Goal: Transaction & Acquisition: Obtain resource

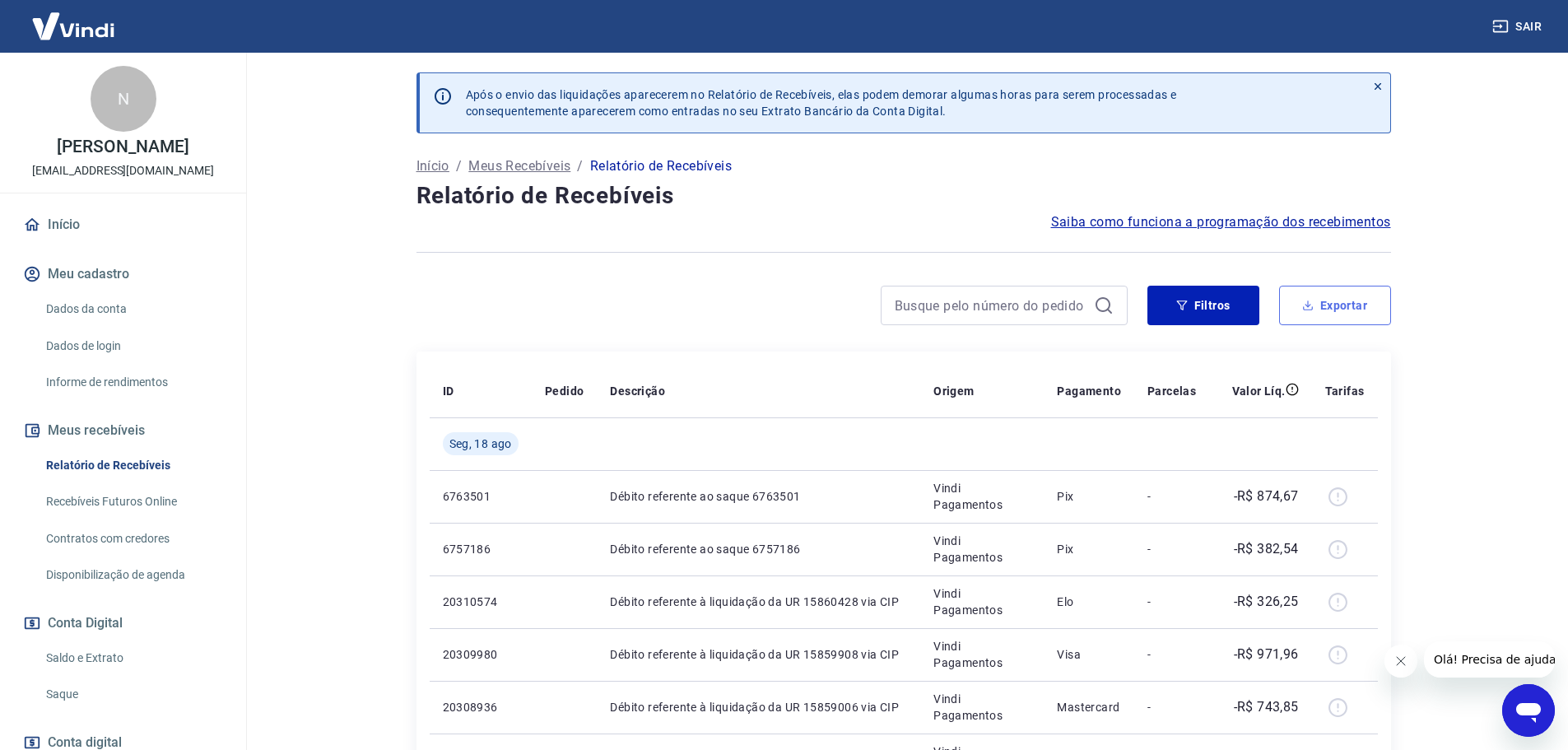
click at [1362, 300] on button "Exportar" at bounding box center [1334, 306] width 112 height 40
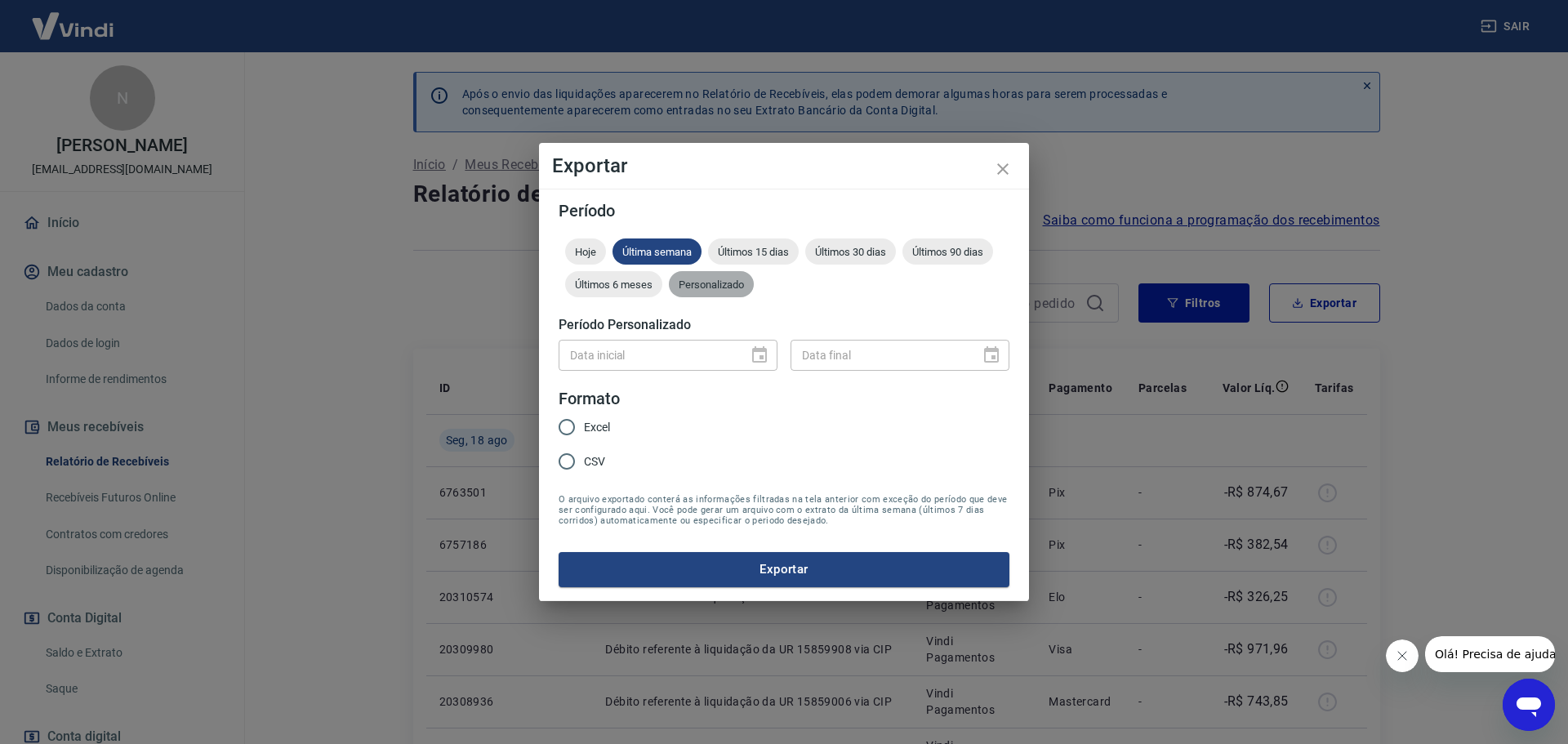
click at [717, 294] on div "Personalizado" at bounding box center [711, 284] width 85 height 26
click at [763, 356] on icon "Choose date" at bounding box center [760, 354] width 15 height 16
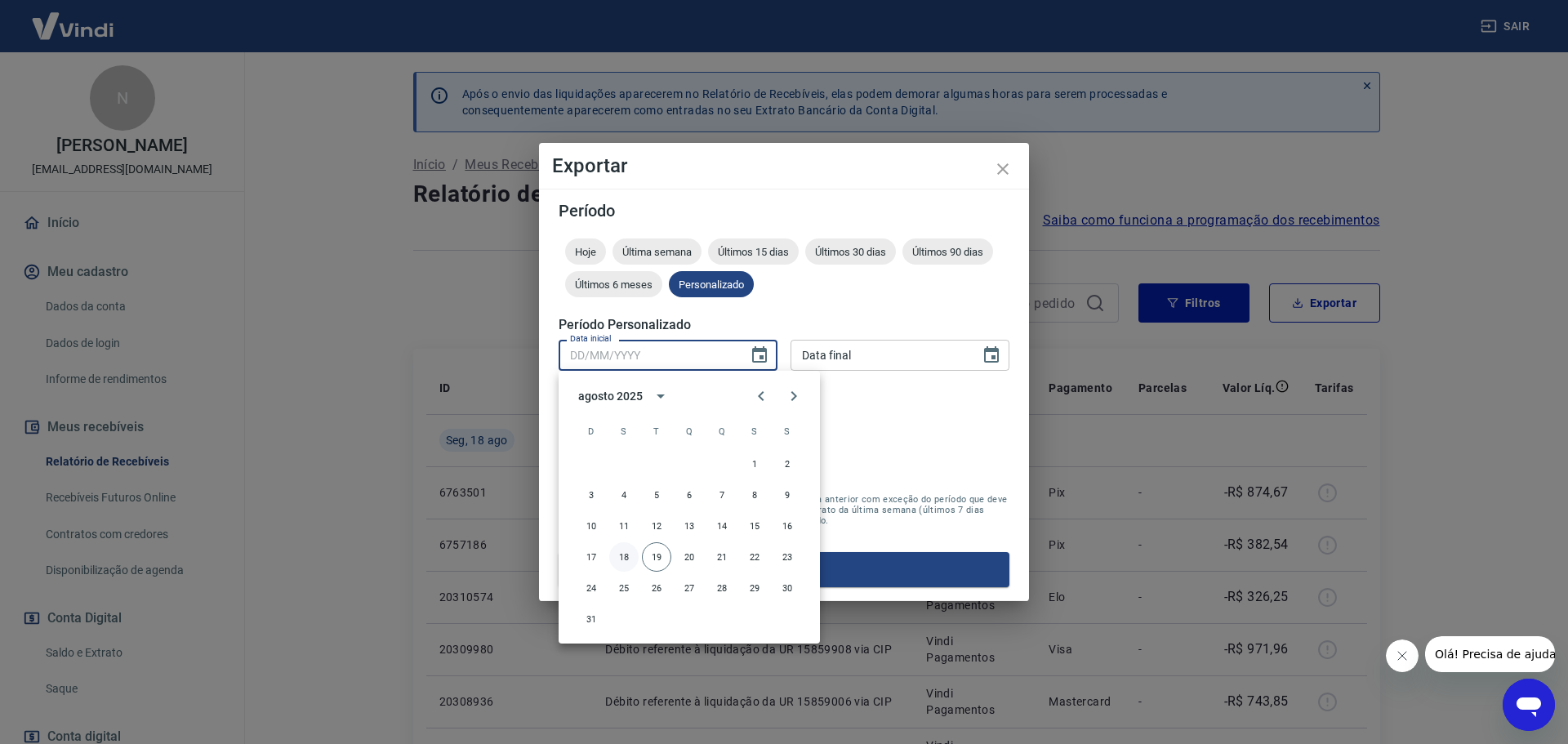
click at [622, 556] on button "18" at bounding box center [623, 557] width 29 height 29
type input "[DATE]"
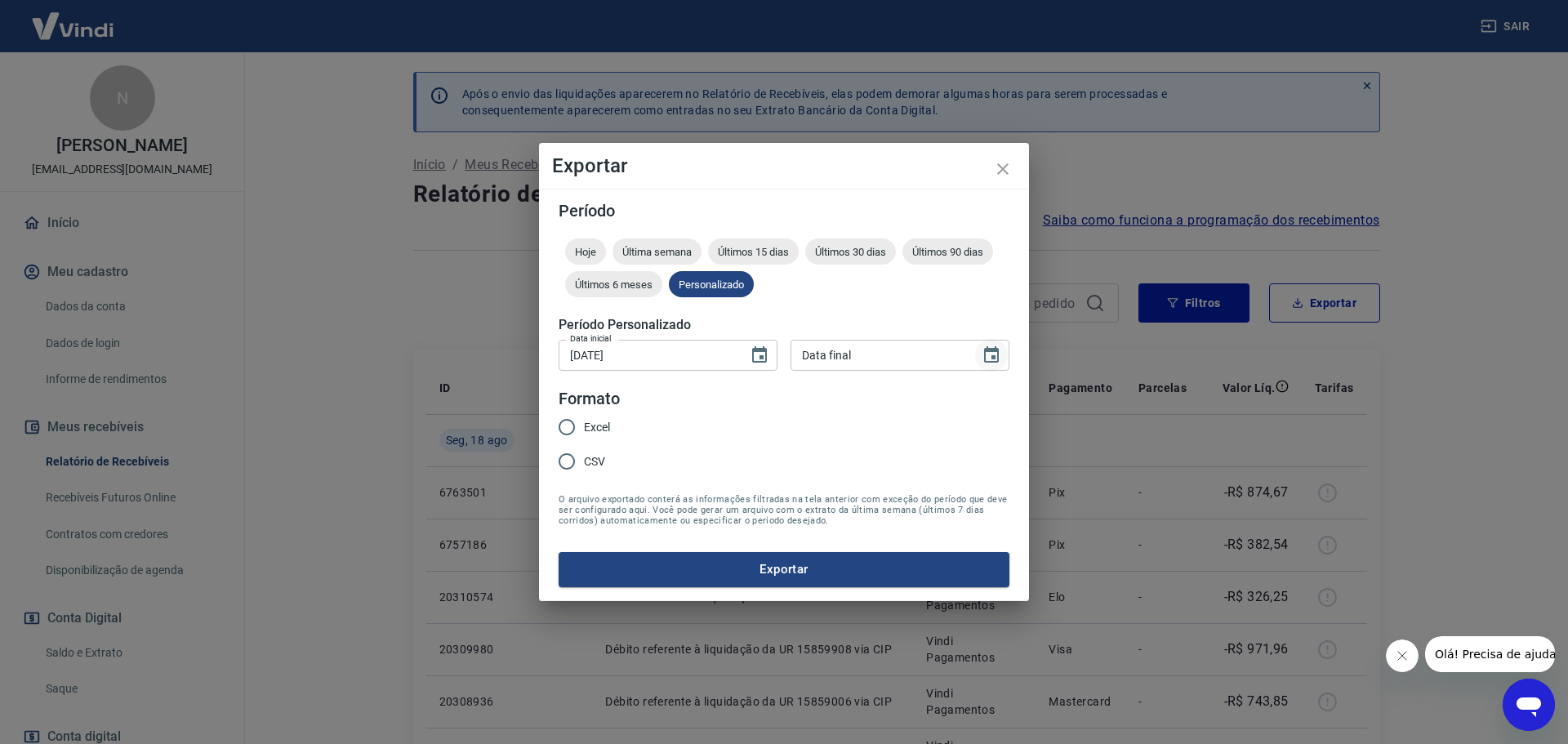
click at [993, 359] on icon "Choose date" at bounding box center [992, 354] width 15 height 16
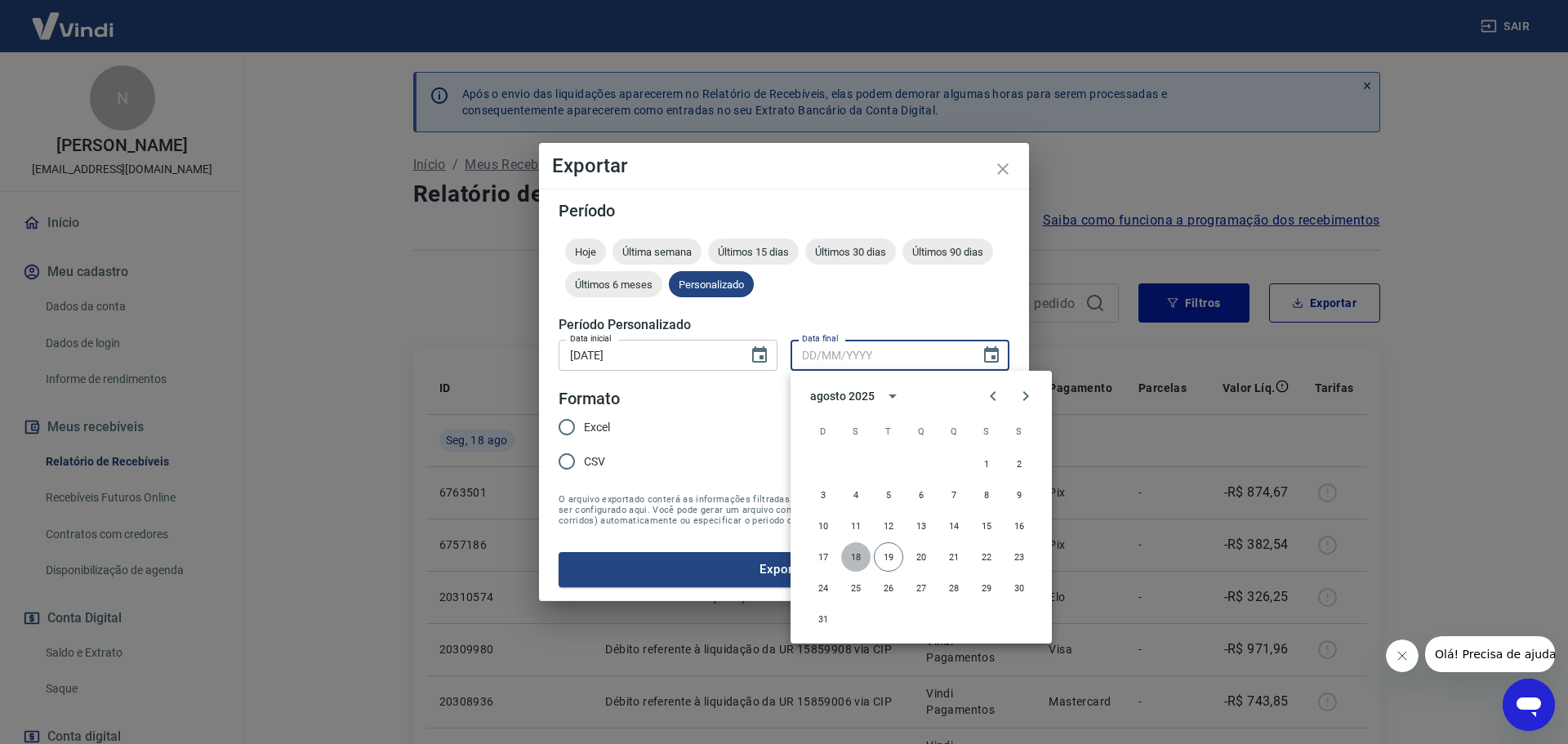
click at [860, 550] on button "18" at bounding box center [855, 557] width 29 height 29
type input "[DATE]"
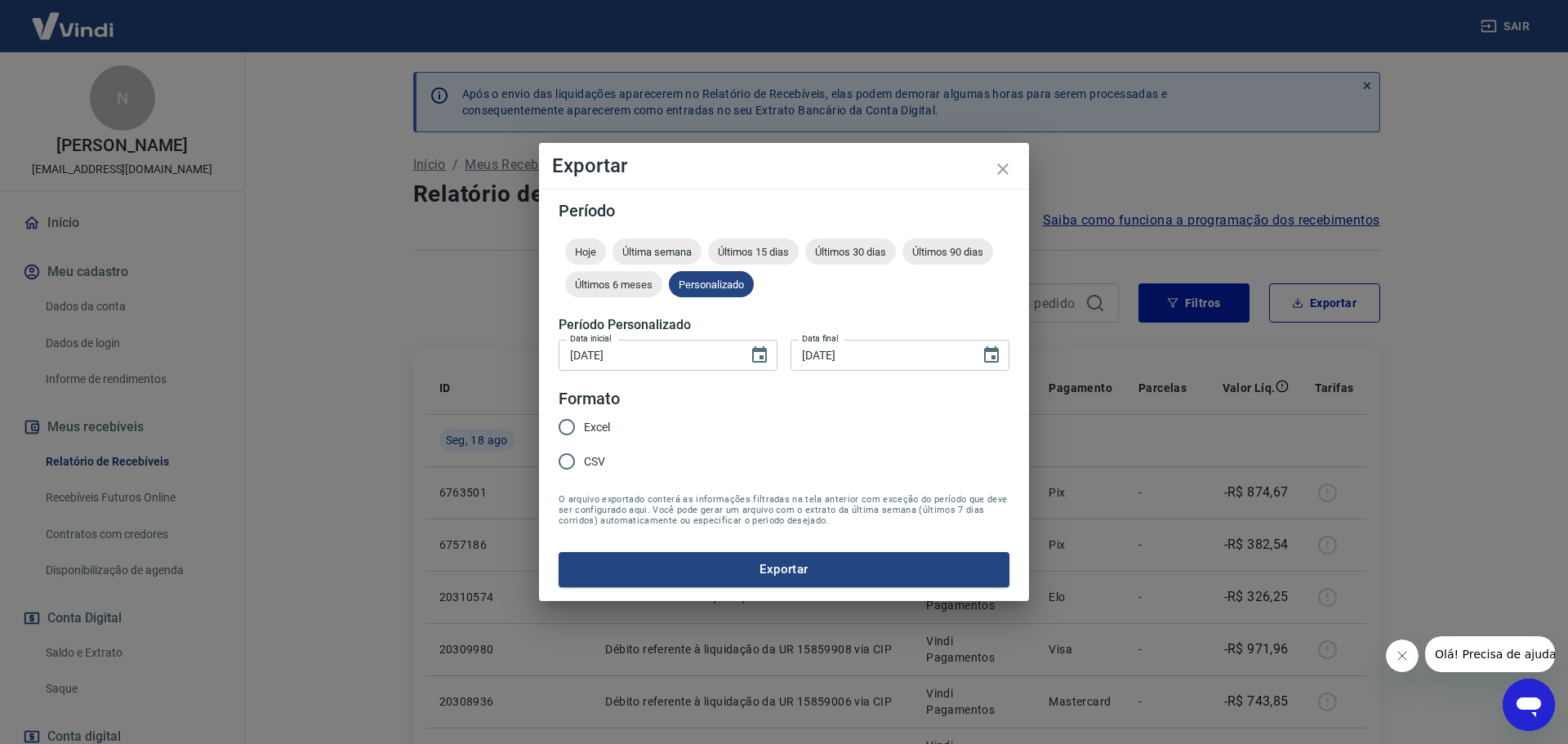
click at [564, 428] on input "Excel" at bounding box center [566, 427] width 35 height 35
radio input "true"
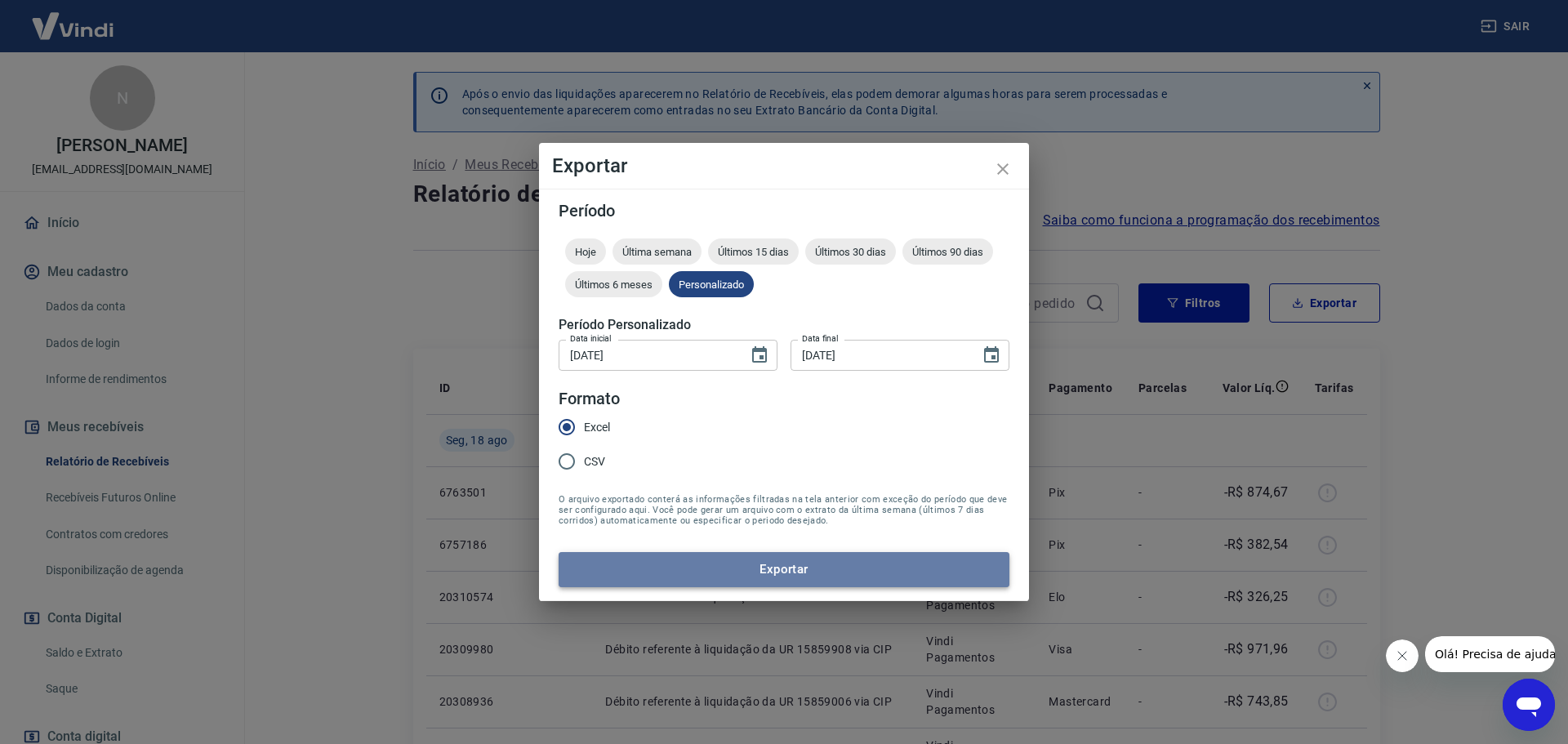
click at [828, 575] on button "Exportar" at bounding box center [784, 569] width 451 height 35
